Goal: Task Accomplishment & Management: Manage account settings

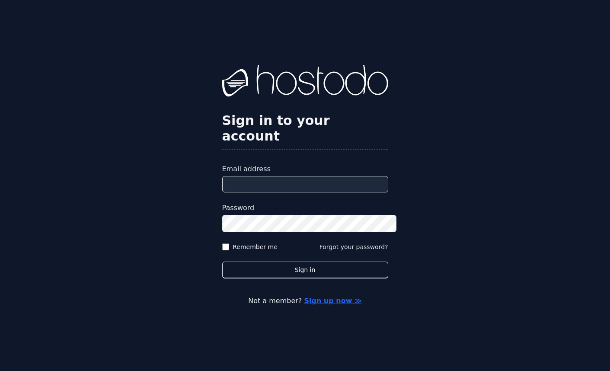
click at [259, 176] on input "Email address" at bounding box center [305, 184] width 166 height 16
paste input "**********"
type input "**********"
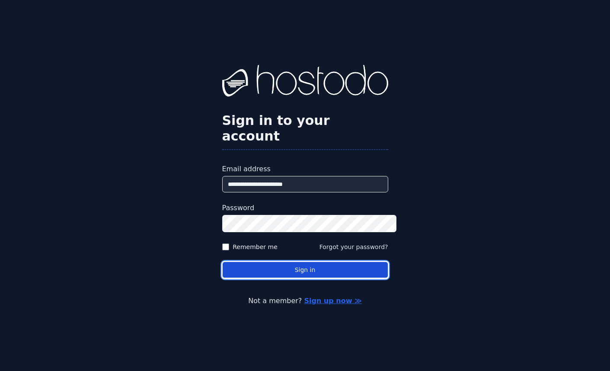
click at [239, 266] on button "Sign in" at bounding box center [305, 269] width 166 height 17
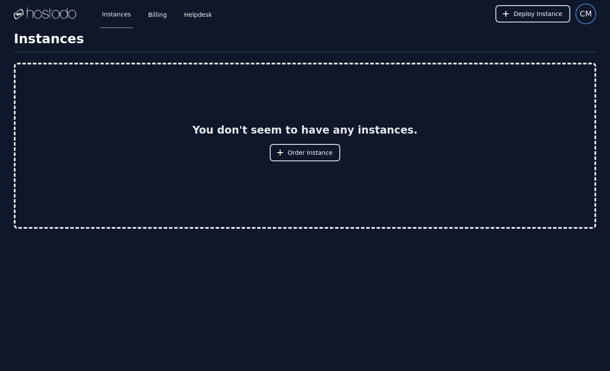
click at [585, 17] on span "CM" at bounding box center [585, 14] width 12 height 12
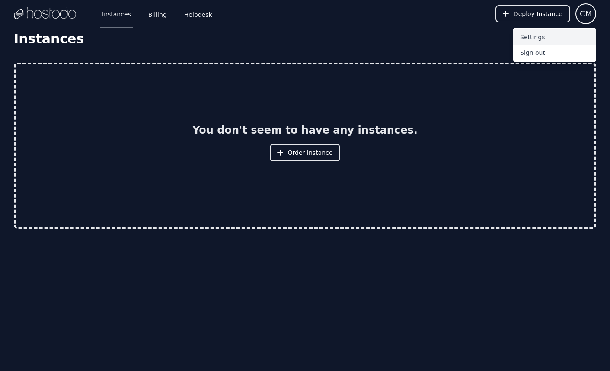
click at [544, 41] on button "Settings" at bounding box center [554, 37] width 83 height 16
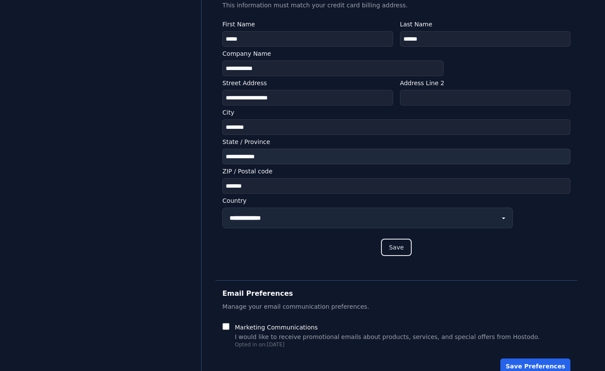
scroll to position [334, 0]
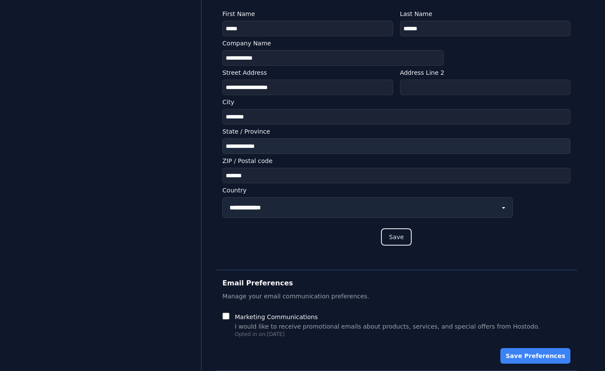
click at [521, 357] on button "Save Preferences" at bounding box center [535, 356] width 70 height 16
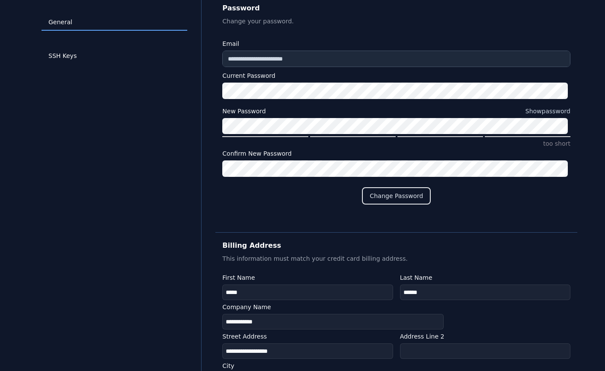
scroll to position [0, 0]
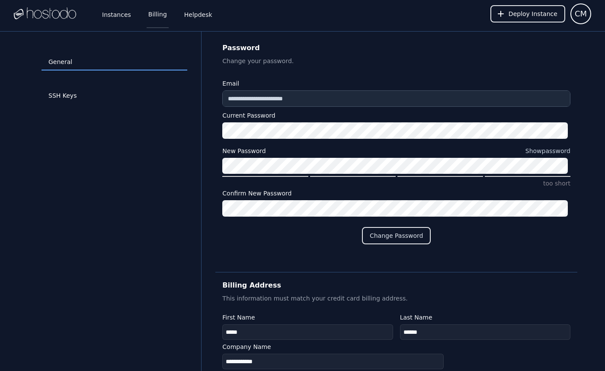
click at [161, 17] on link "Billing" at bounding box center [157, 14] width 22 height 29
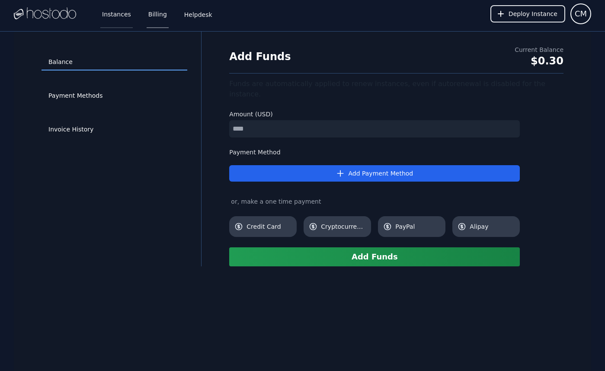
click at [121, 17] on link "Instances" at bounding box center [116, 14] width 32 height 29
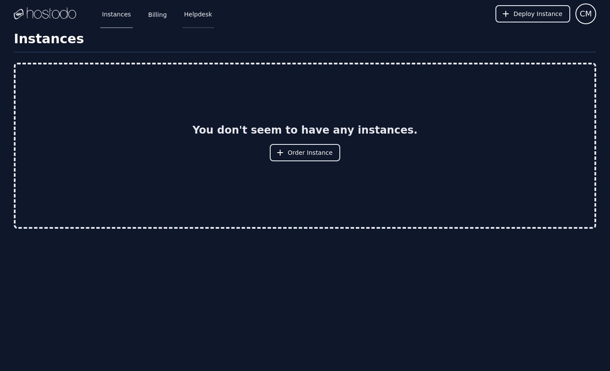
click at [193, 16] on link "Helpdesk" at bounding box center [198, 14] width 32 height 29
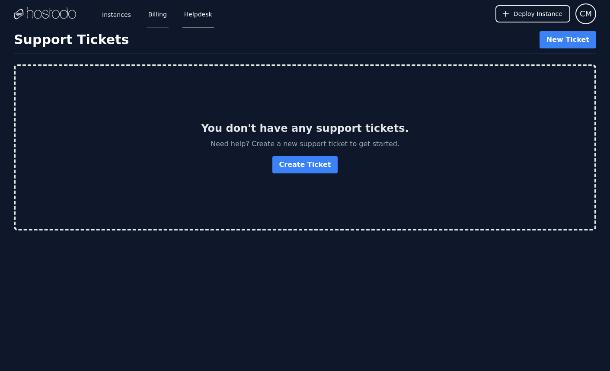
click at [161, 16] on link "Billing" at bounding box center [157, 14] width 22 height 29
